Goal: Task Accomplishment & Management: Use online tool/utility

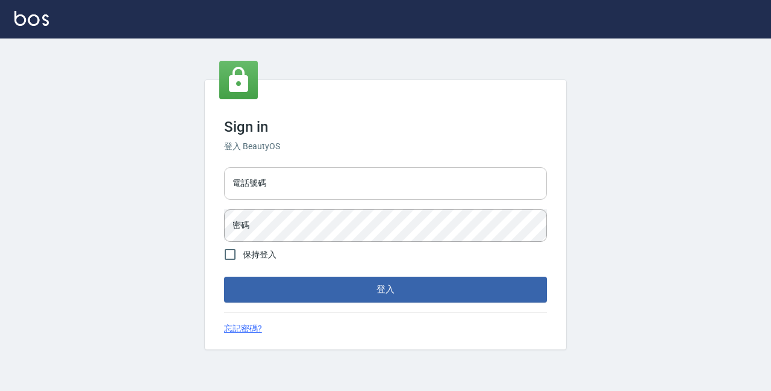
click at [311, 169] on input "電話號碼" at bounding box center [385, 183] width 323 height 33
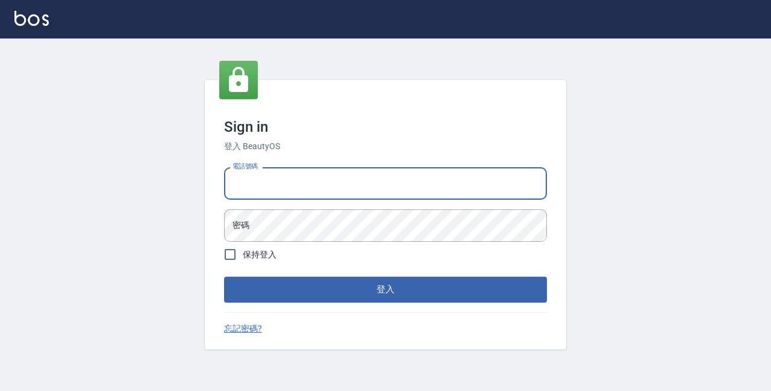
type input "89729295"
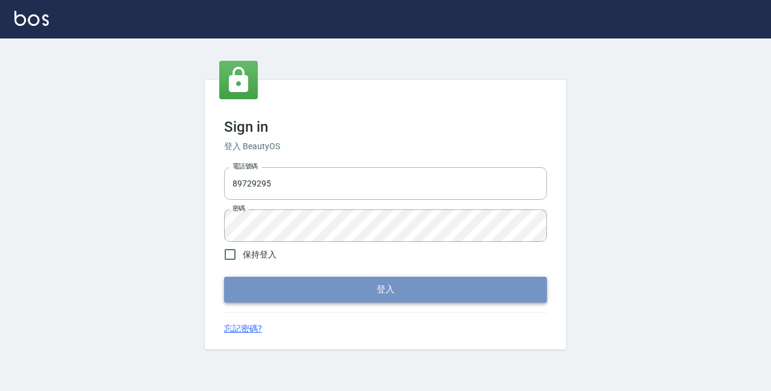
click at [278, 291] on button "登入" at bounding box center [385, 289] width 323 height 25
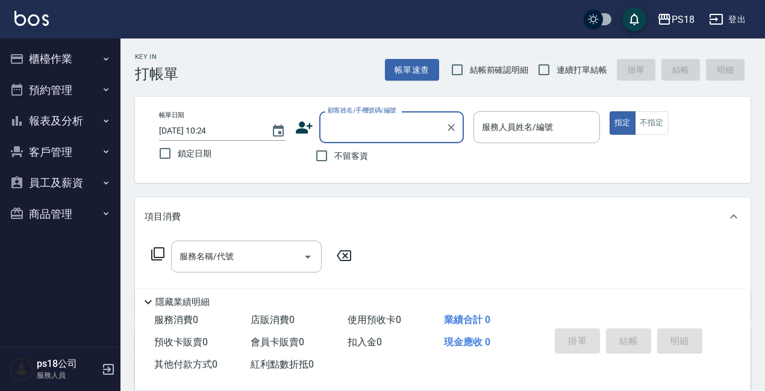
click at [35, 53] on button "櫃檯作業" at bounding box center [60, 58] width 111 height 31
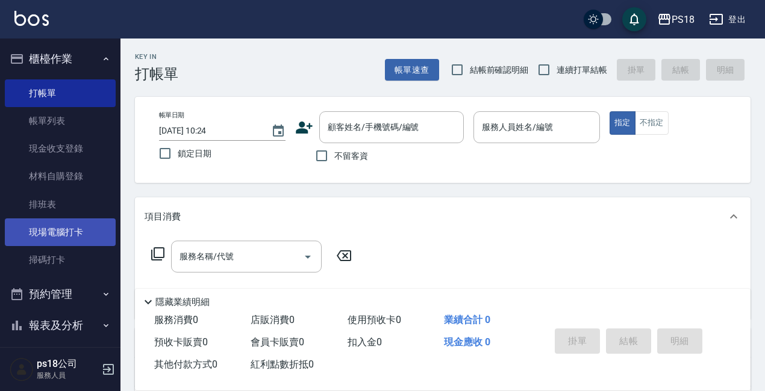
click at [71, 232] on link "現場電腦打卡" at bounding box center [60, 233] width 111 height 28
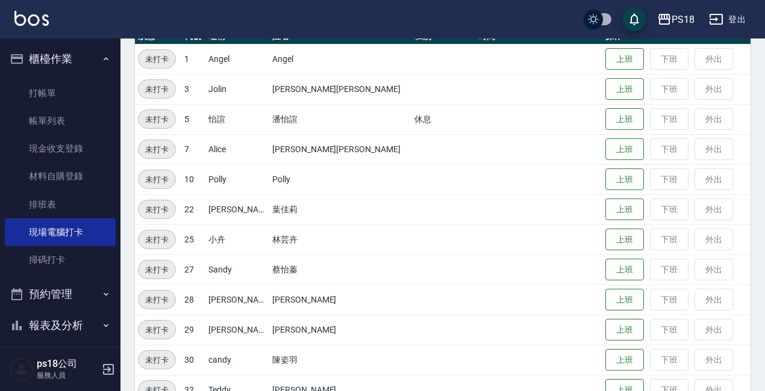
scroll to position [300, 0]
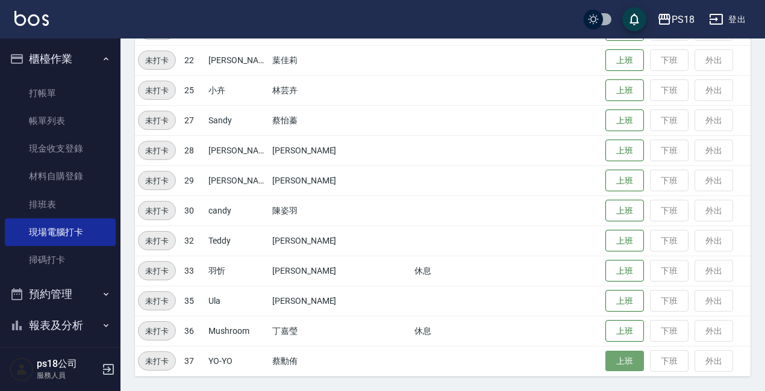
click at [605, 353] on button "上班" at bounding box center [624, 361] width 39 height 21
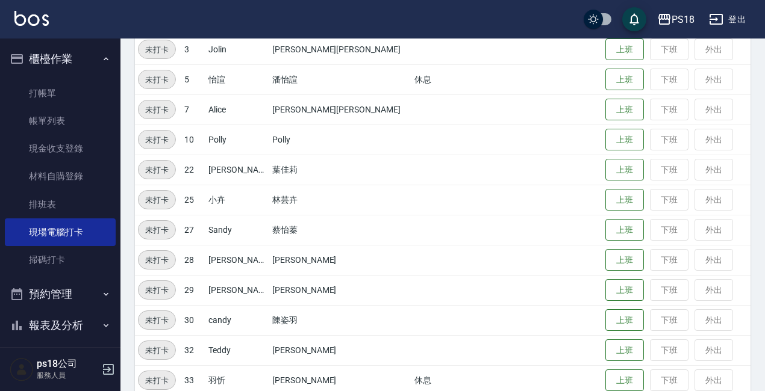
scroll to position [179, 0]
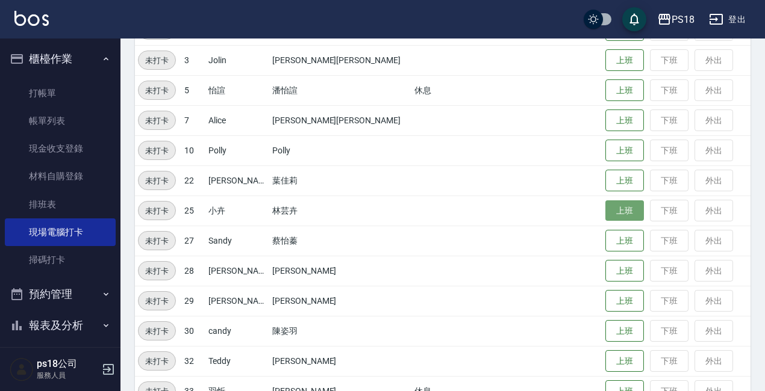
click at [605, 212] on button "上班" at bounding box center [624, 211] width 39 height 21
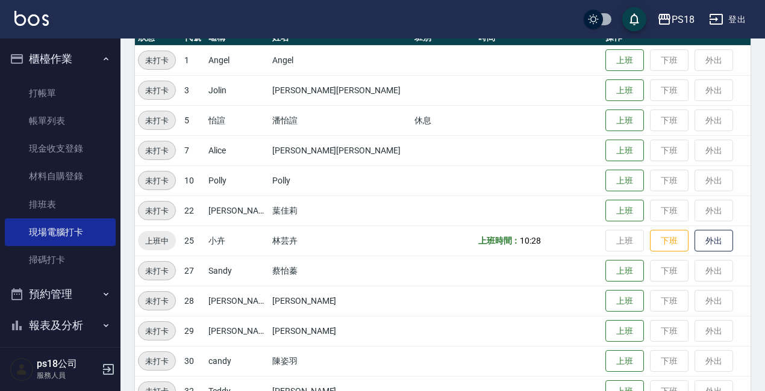
scroll to position [119, 0]
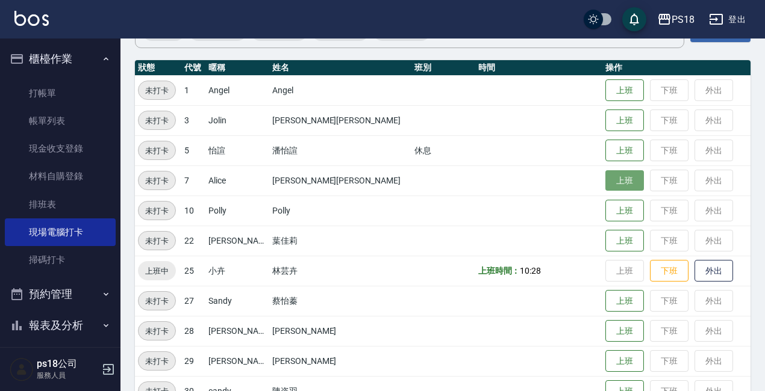
click at [605, 179] on button "上班" at bounding box center [624, 180] width 39 height 21
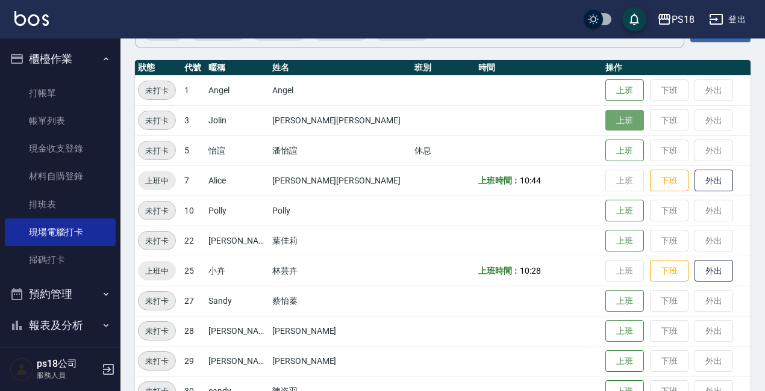
click at [605, 117] on button "上班" at bounding box center [624, 120] width 39 height 21
